Goal: Information Seeking & Learning: Learn about a topic

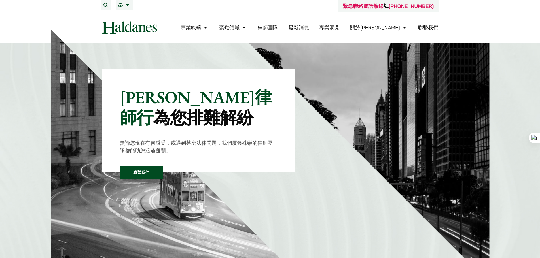
click at [278, 29] on link "律師團隊" at bounding box center [268, 27] width 20 height 7
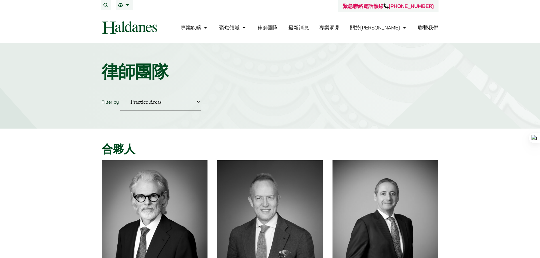
click at [339, 26] on link "專業洞見" at bounding box center [329, 27] width 20 height 7
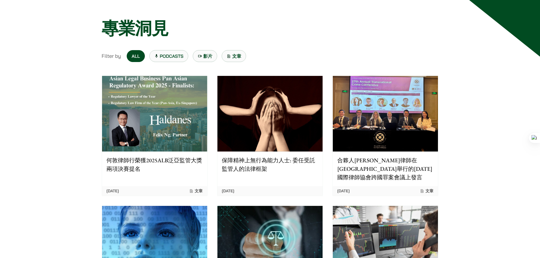
scroll to position [57, 0]
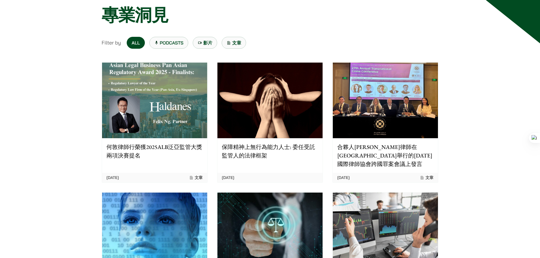
click at [364, 156] on p "合夥人[PERSON_NAME]律師在[GEOGRAPHIC_DATA]舉行的[DATE]國際律師協會跨國罪案會議上發言" at bounding box center [385, 155] width 96 height 25
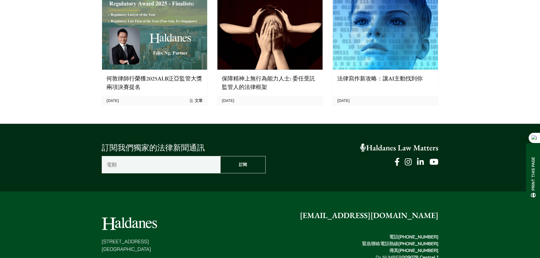
scroll to position [1077, 0]
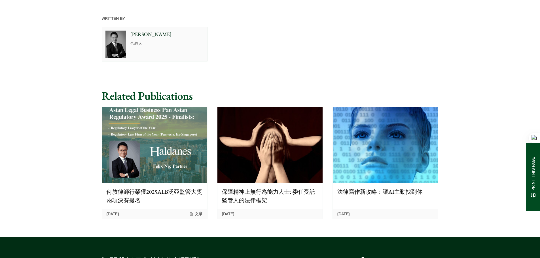
click at [386, 190] on p "法律寫作新攻略：讓AI主動找到你" at bounding box center [385, 192] width 96 height 8
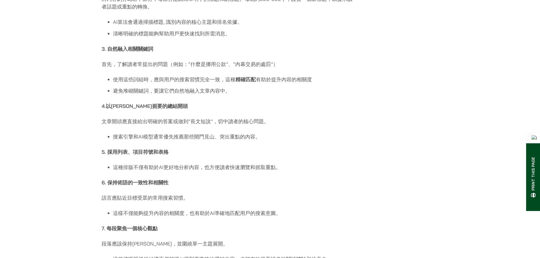
scroll to position [737, 0]
